Goal: Communication & Community: Share content

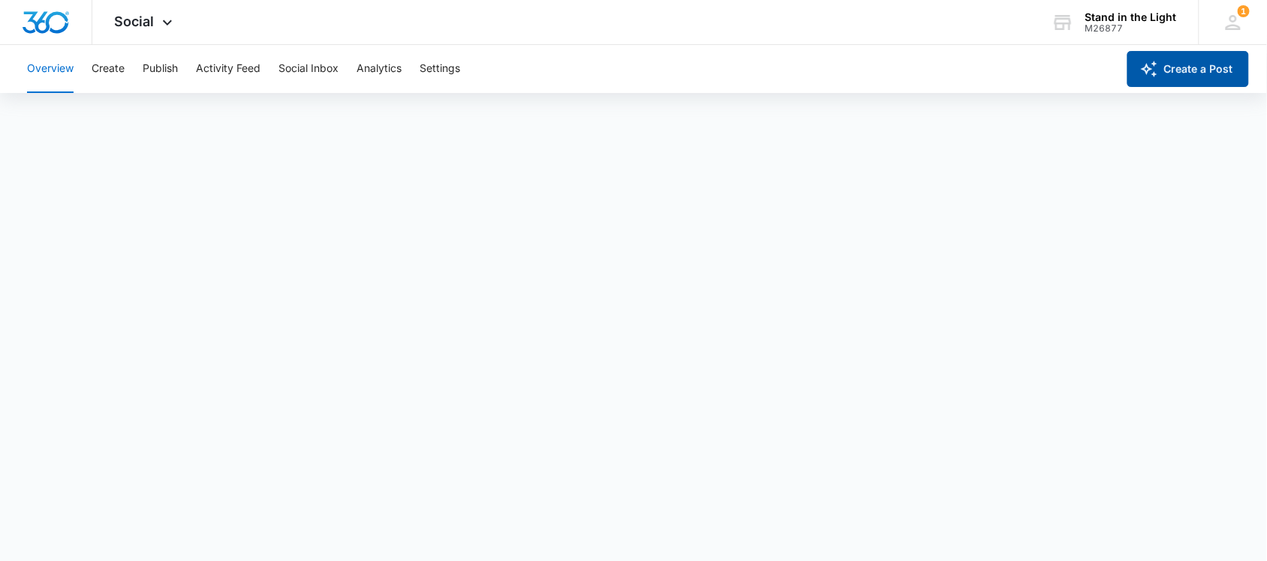
click at [1192, 73] on button "Create a Post" at bounding box center [1188, 69] width 122 height 36
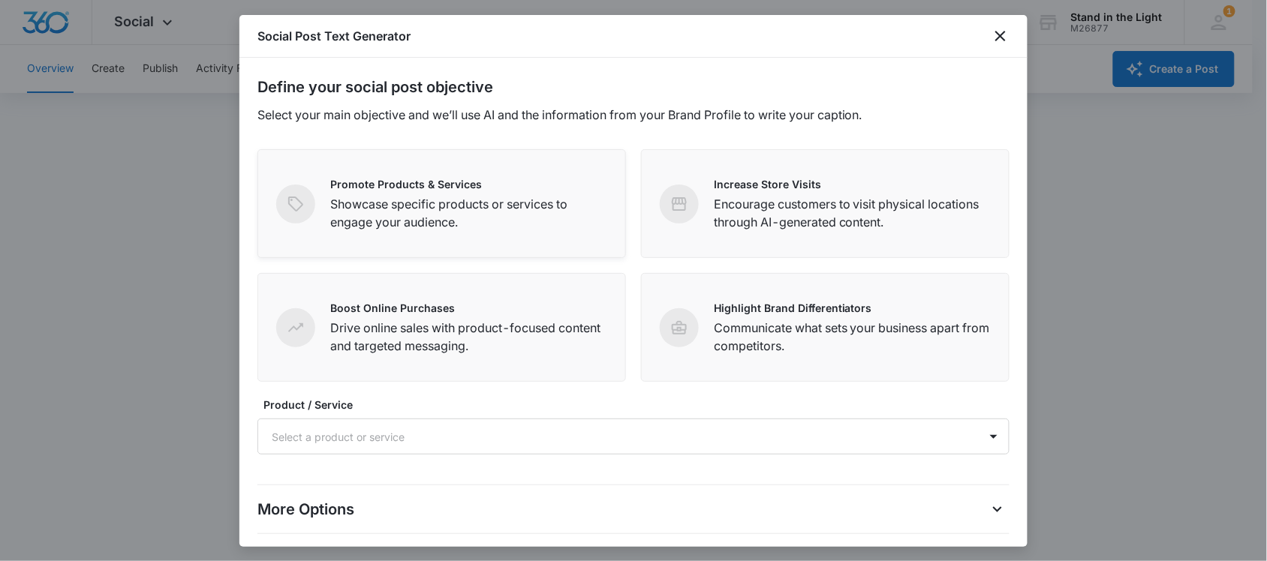
click at [513, 220] on p "Showcase specific products or services to engage your audience." at bounding box center [468, 213] width 277 height 36
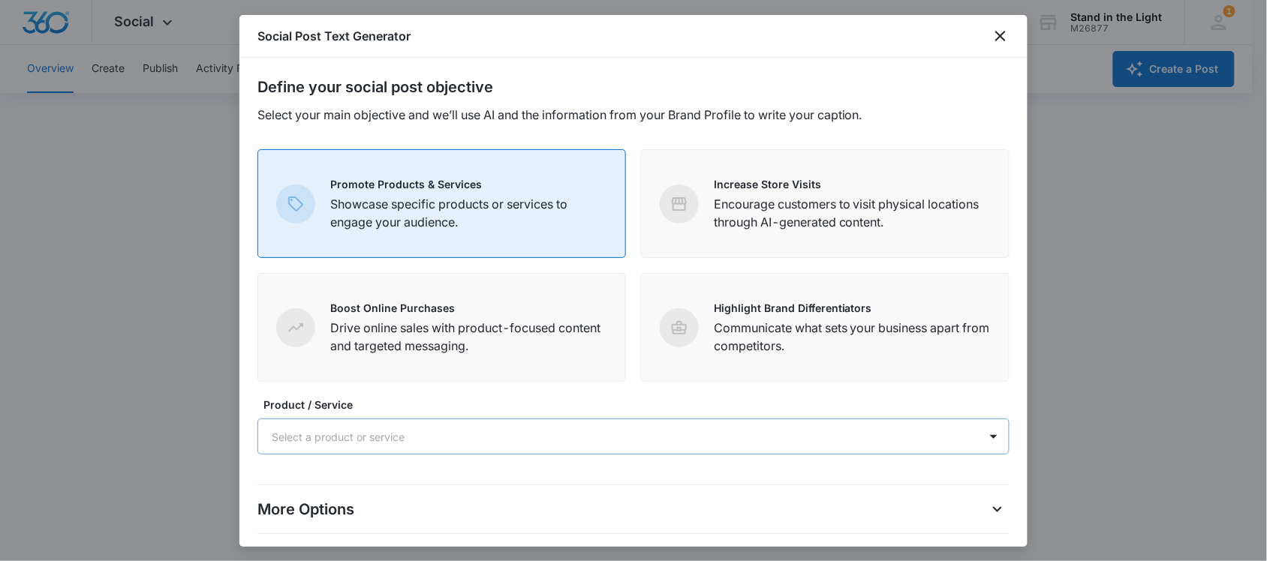
scroll to position [5, 0]
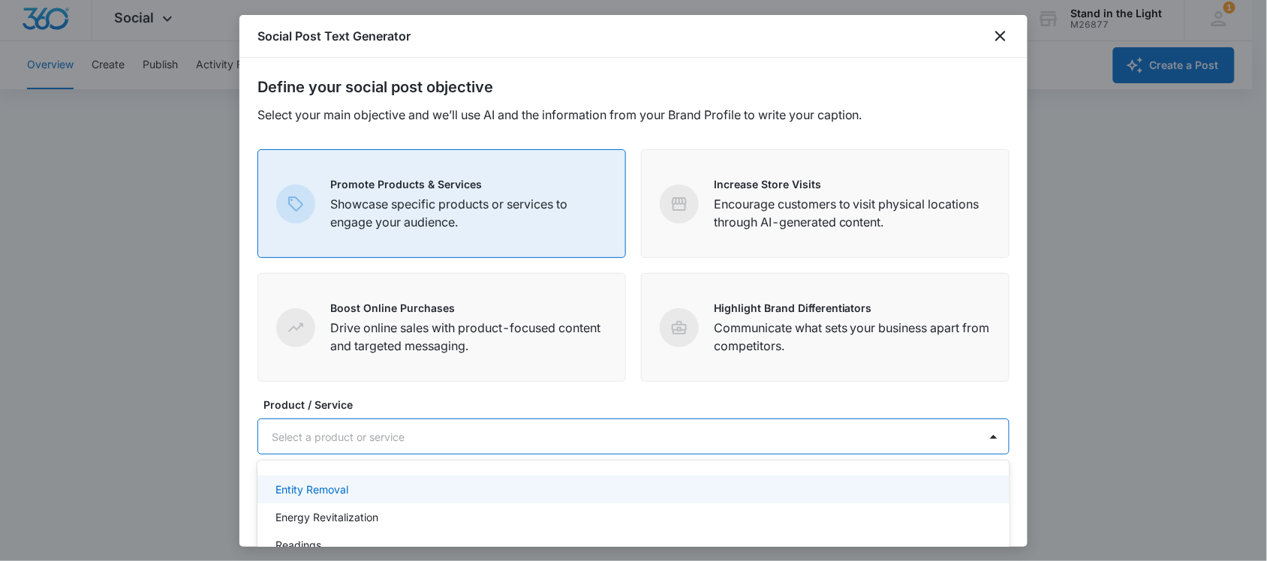
click at [377, 437] on div at bounding box center [616, 437] width 688 height 19
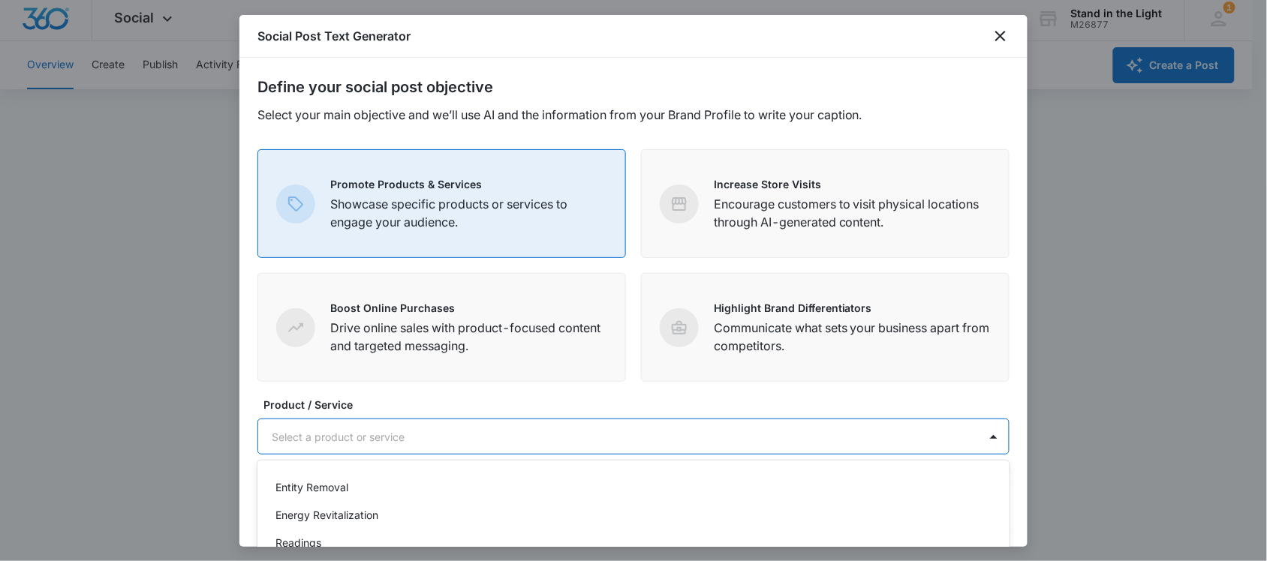
scroll to position [0, 0]
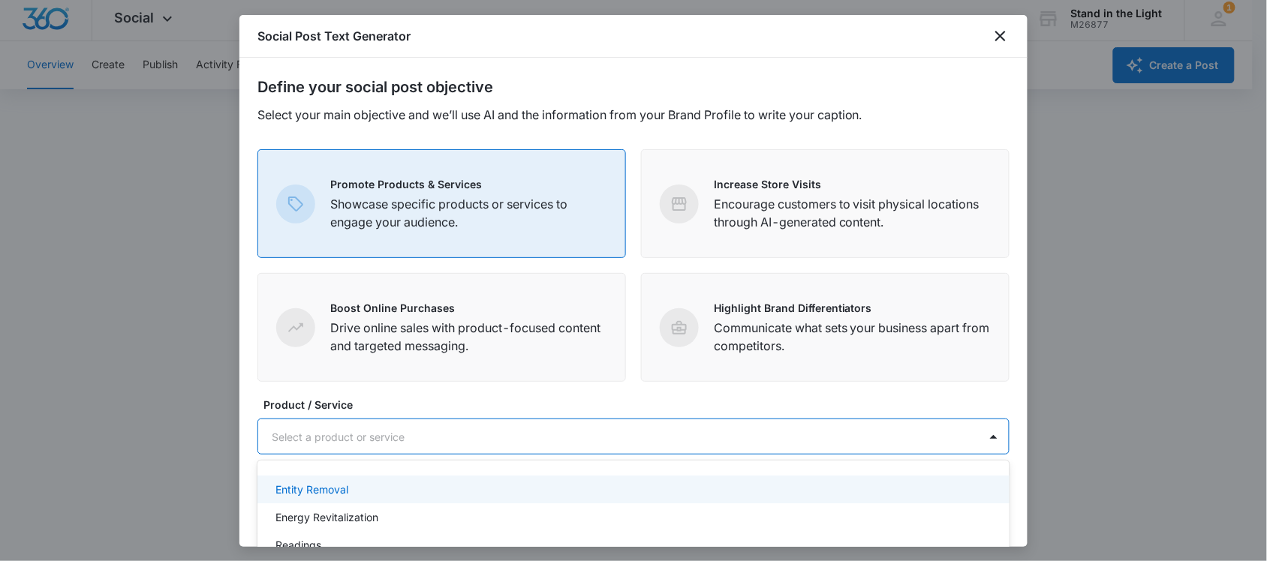
click at [357, 492] on div "Entity Removal" at bounding box center [631, 490] width 713 height 16
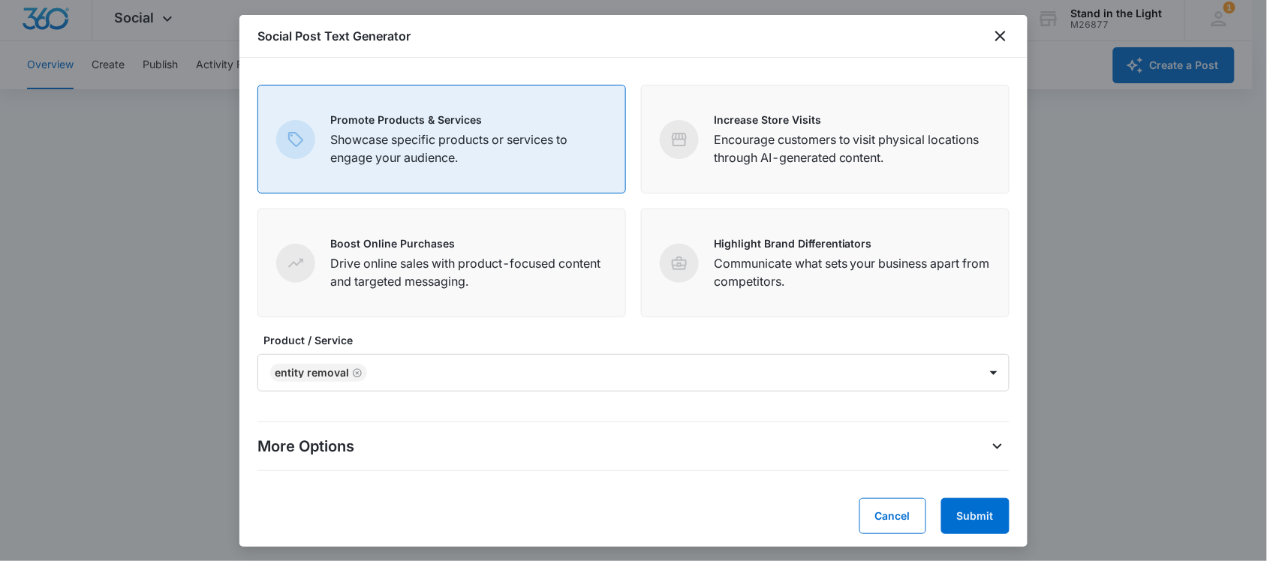
scroll to position [69, 0]
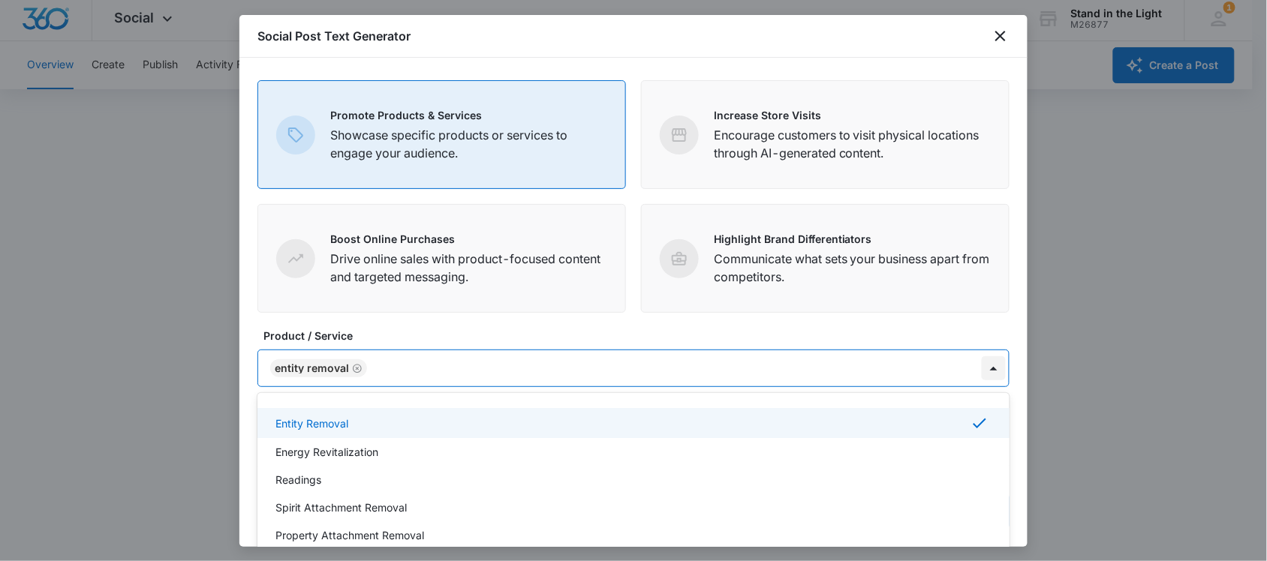
click at [982, 369] on div at bounding box center [994, 369] width 24 height 24
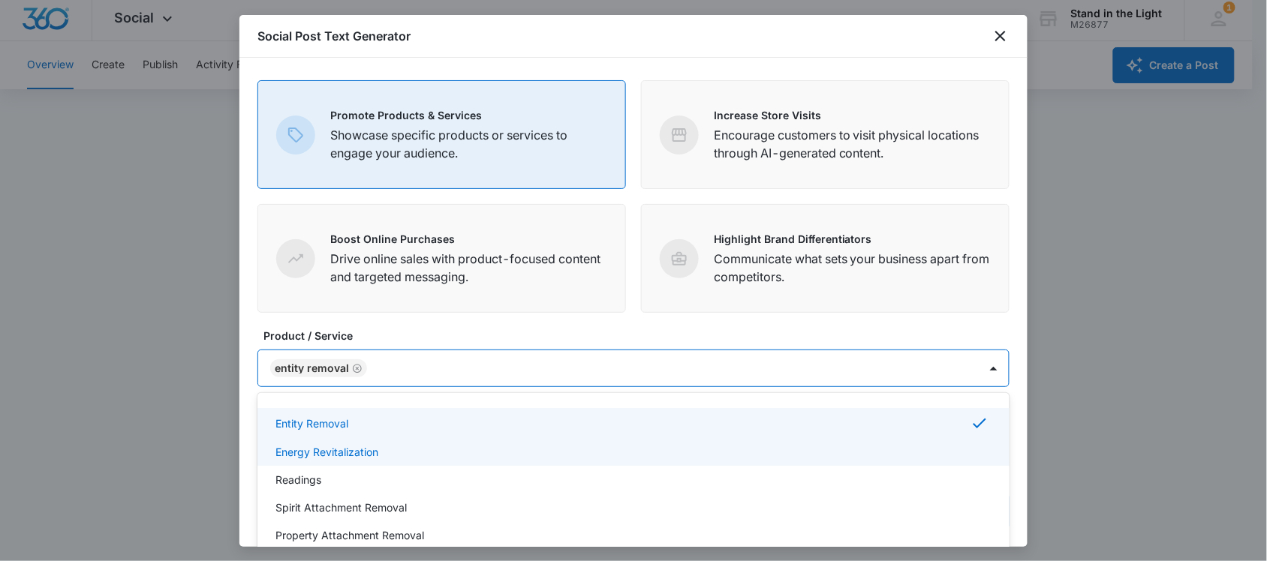
click at [872, 452] on div "Energy Revitalization" at bounding box center [631, 452] width 713 height 16
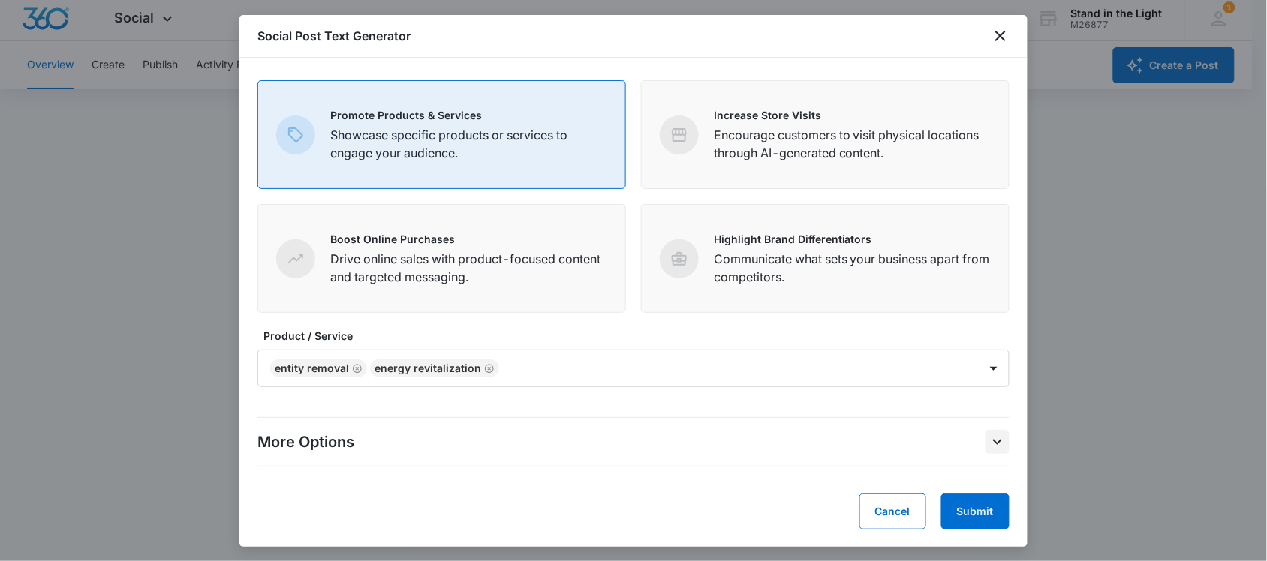
click at [993, 443] on icon "More Options" at bounding box center [997, 442] width 9 height 5
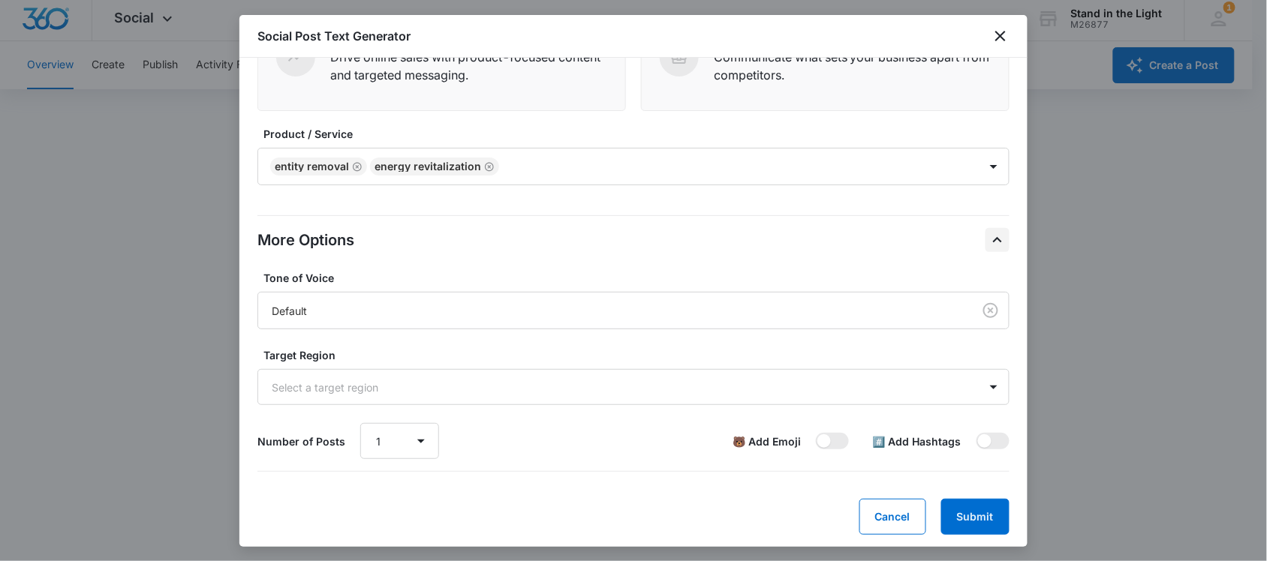
scroll to position [276, 0]
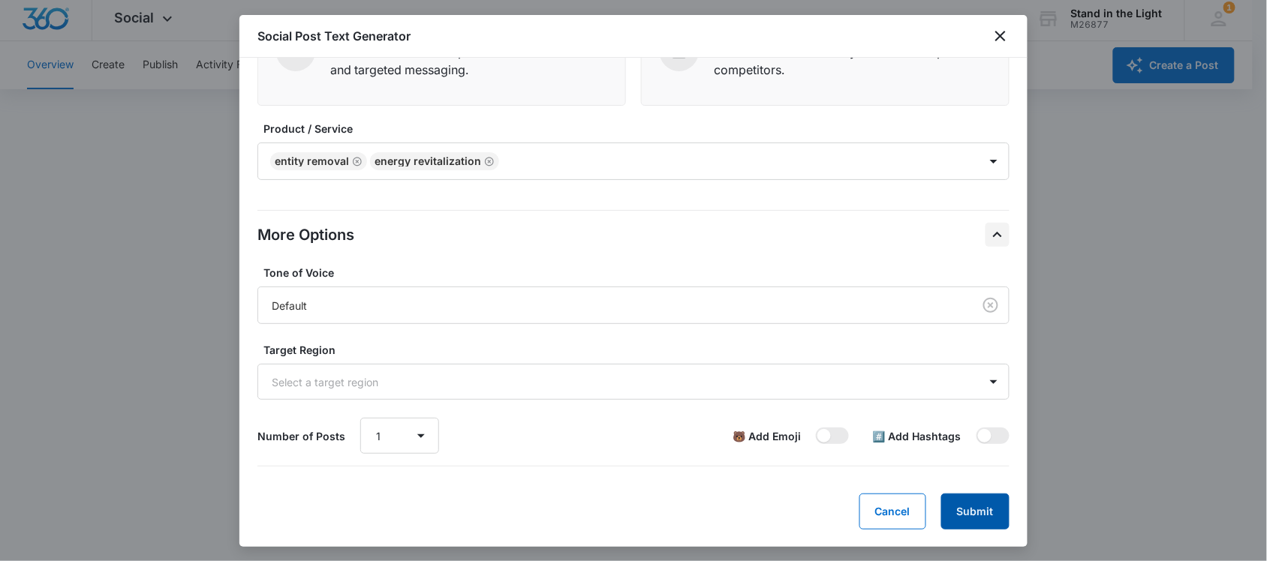
click at [974, 514] on button "Submit" at bounding box center [975, 512] width 68 height 36
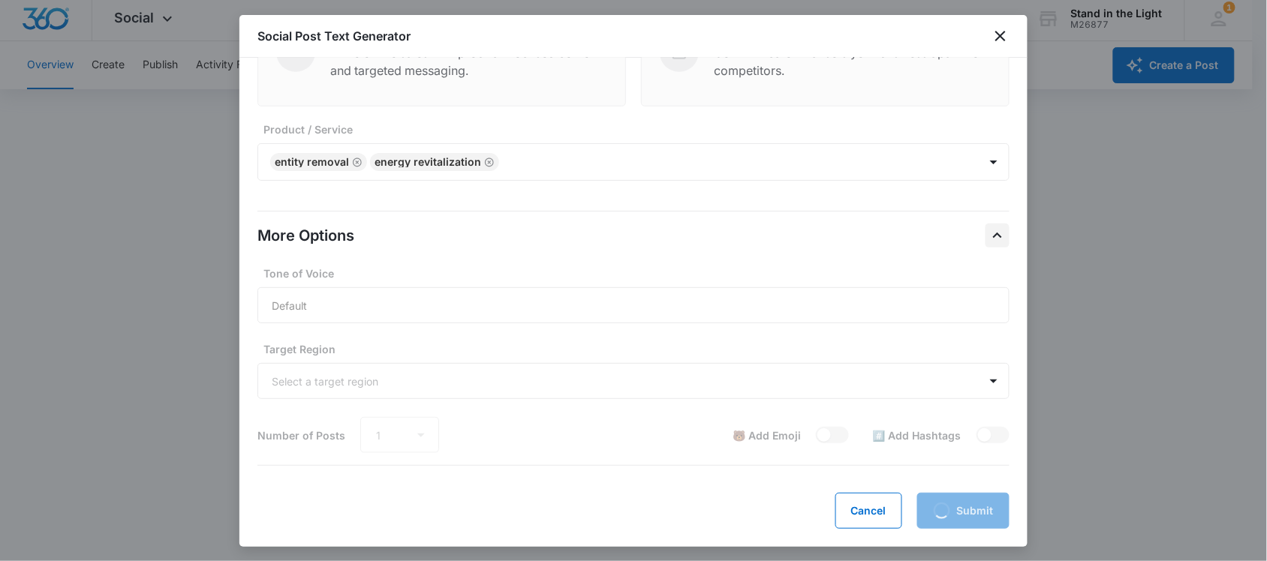
scroll to position [275, 0]
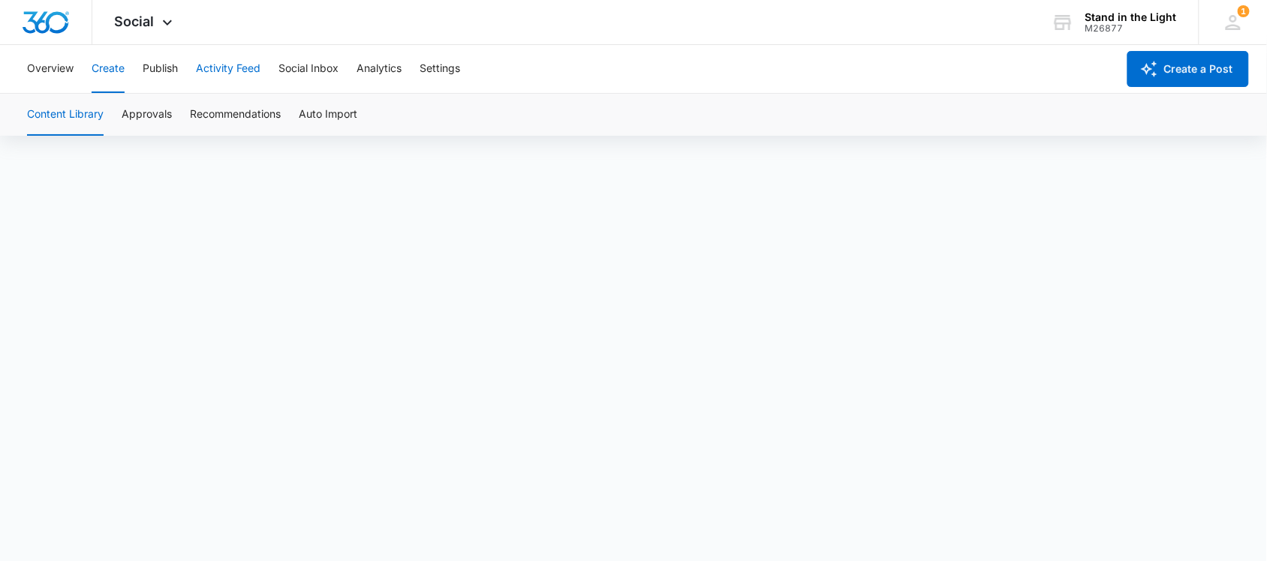
click at [240, 71] on button "Activity Feed" at bounding box center [228, 69] width 65 height 48
